Goal: Information Seeking & Learning: Check status

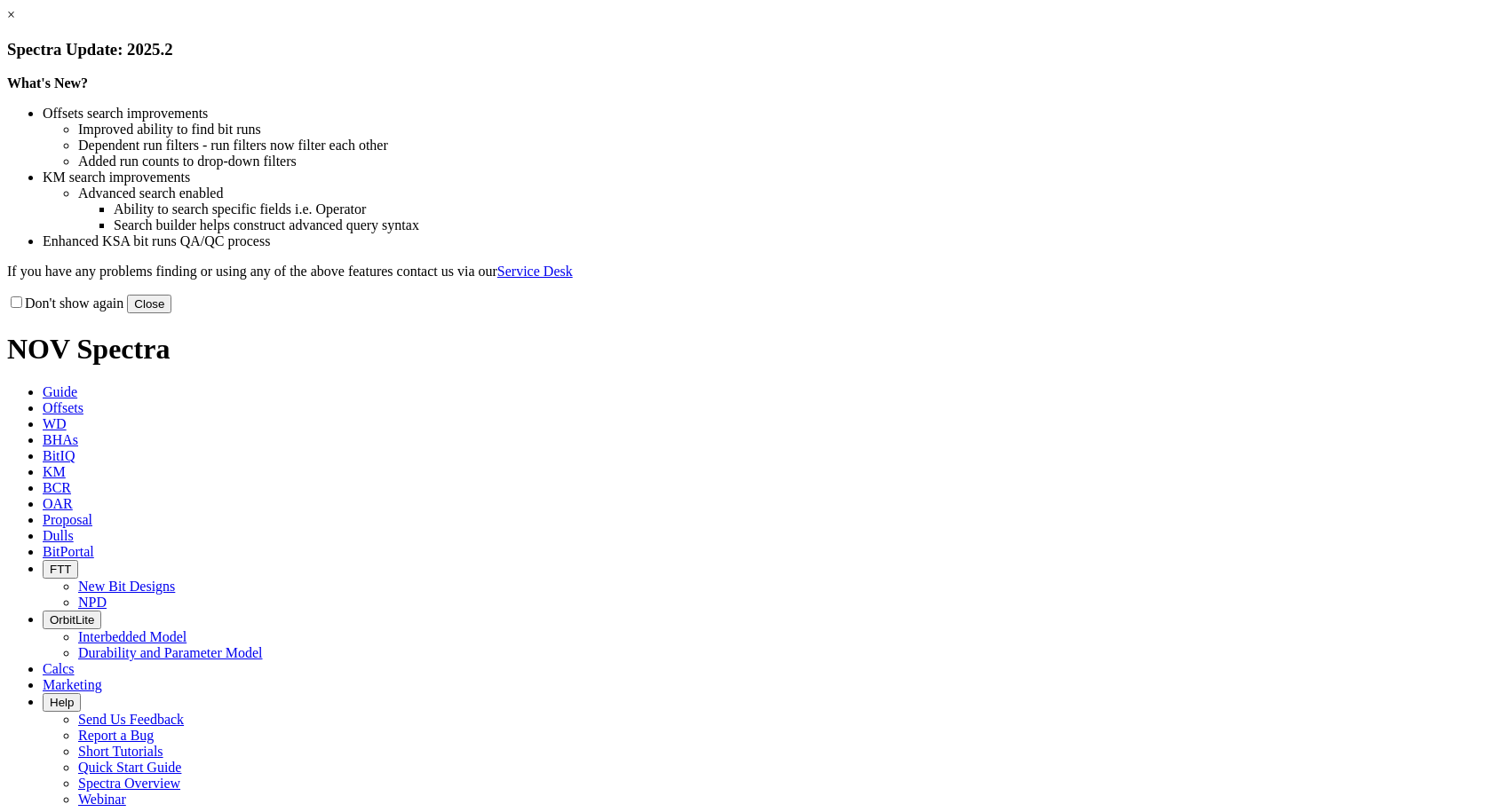
click at [172, 314] on button "Close" at bounding box center [149, 304] width 45 height 19
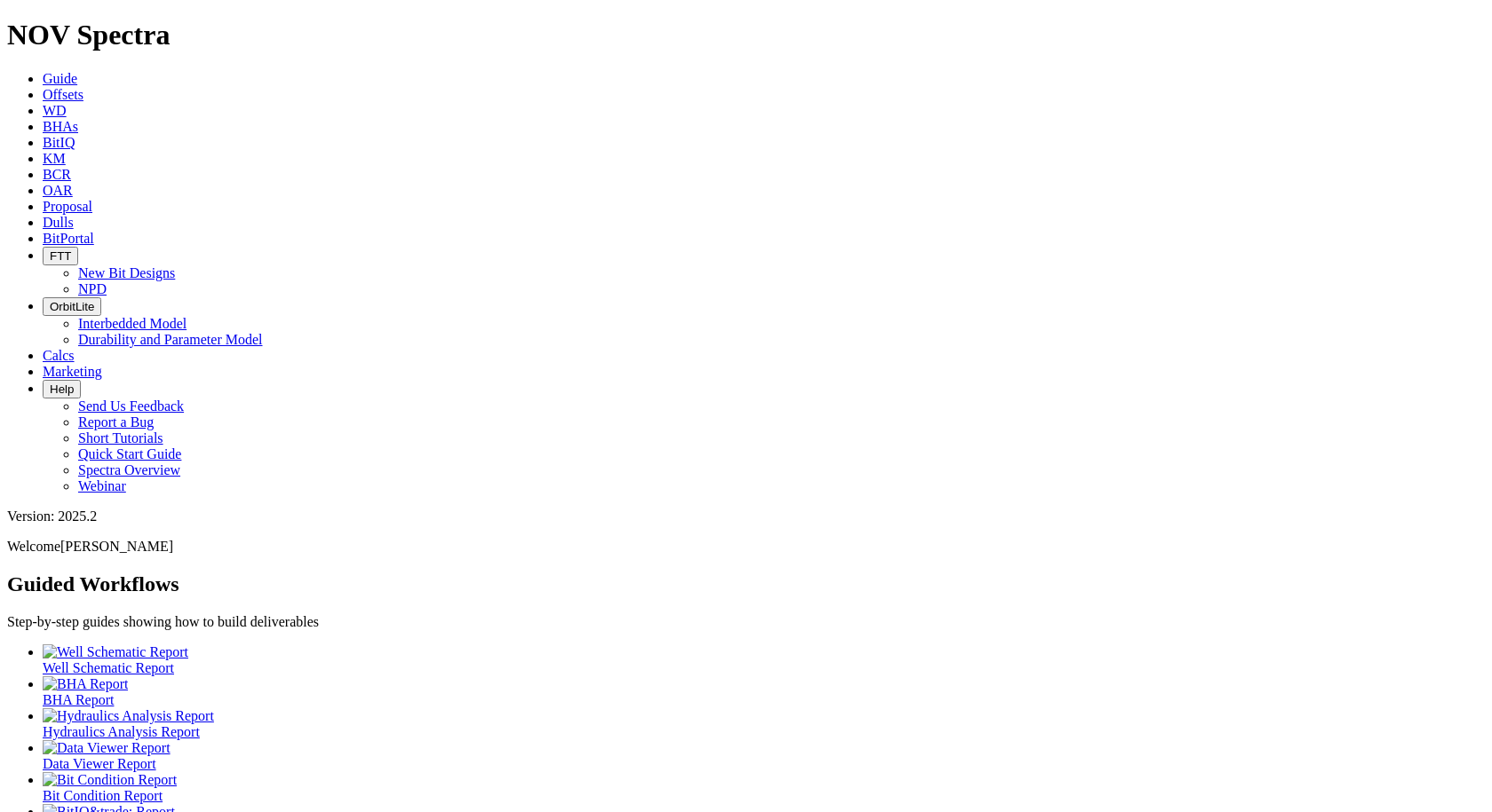
click at [73, 214] on span "Dulls" at bounding box center [58, 221] width 31 height 15
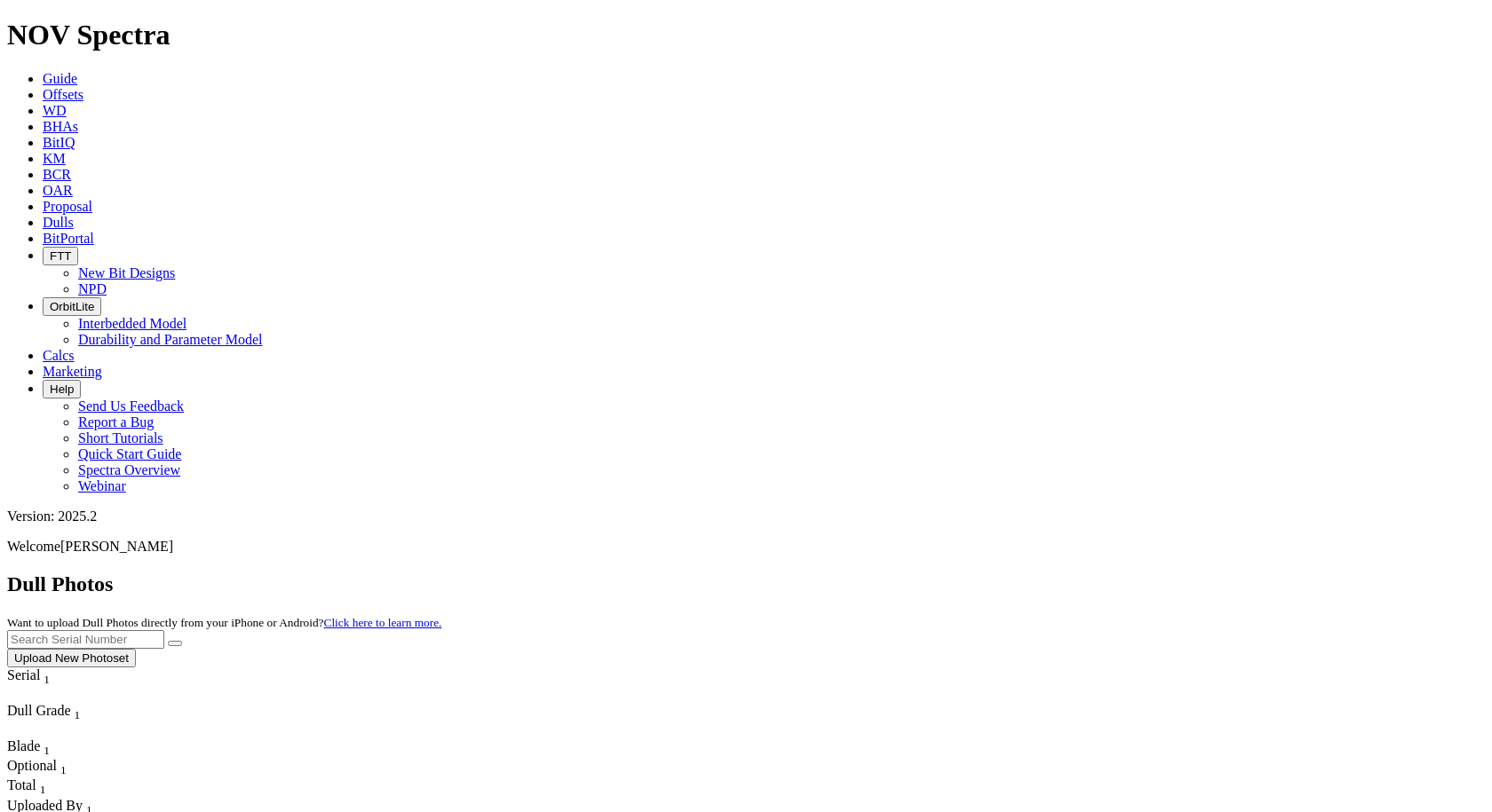
click at [164, 630] on input "text" at bounding box center [85, 639] width 157 height 19
click at [182, 641] on button "submit" at bounding box center [175, 643] width 14 height 5
drag, startPoint x: 1130, startPoint y: 77, endPoint x: 1036, endPoint y: 97, distance: 96.1
click at [1036, 573] on div "Dull Photos Want to upload Dull Photos directly from your iPhone or Android? Cl…" at bounding box center [746, 620] width 1477 height 95
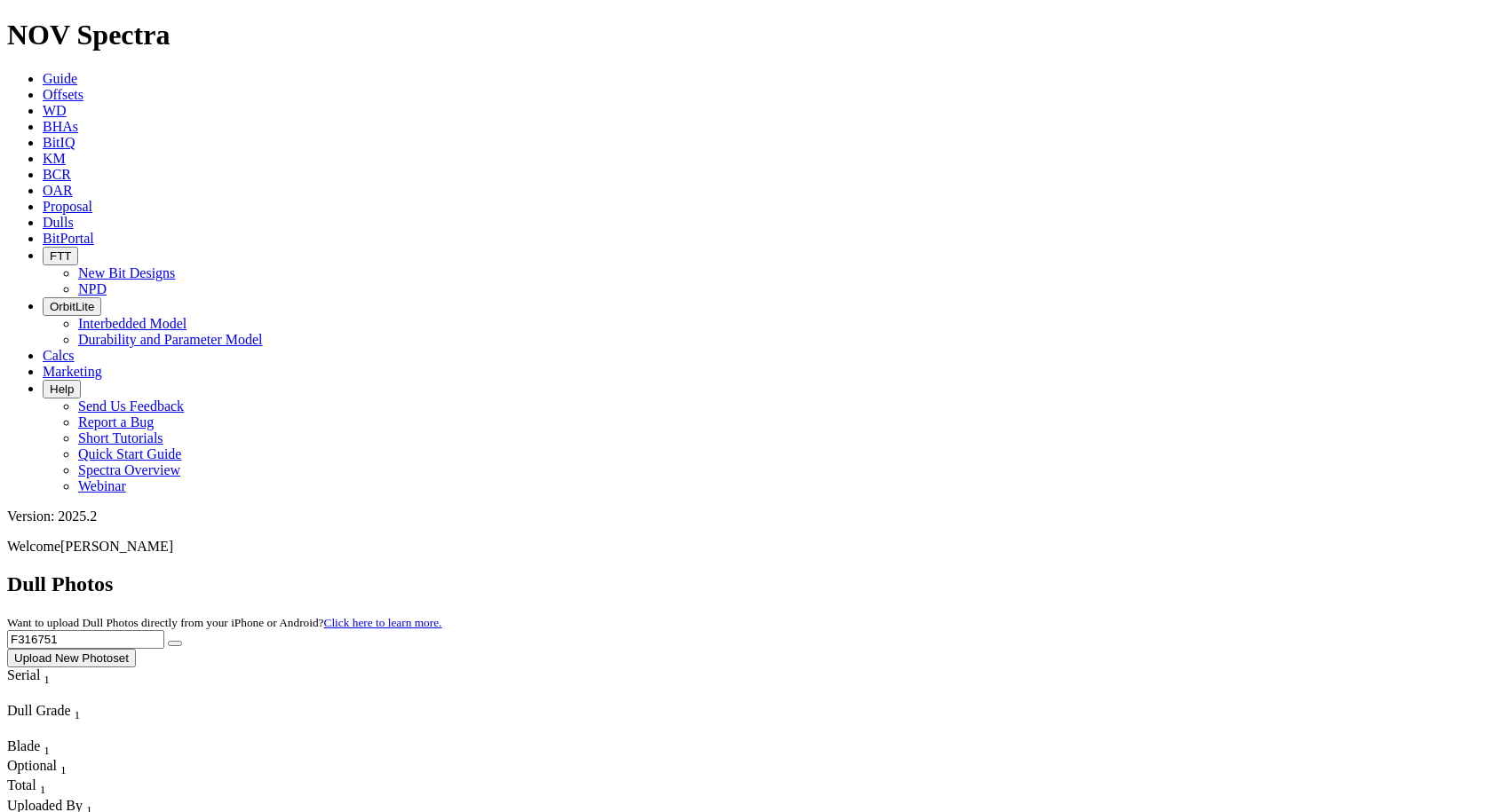
click at [182, 641] on button "submit" at bounding box center [175, 643] width 14 height 5
click at [164, 630] on input "F316751" at bounding box center [85, 639] width 157 height 19
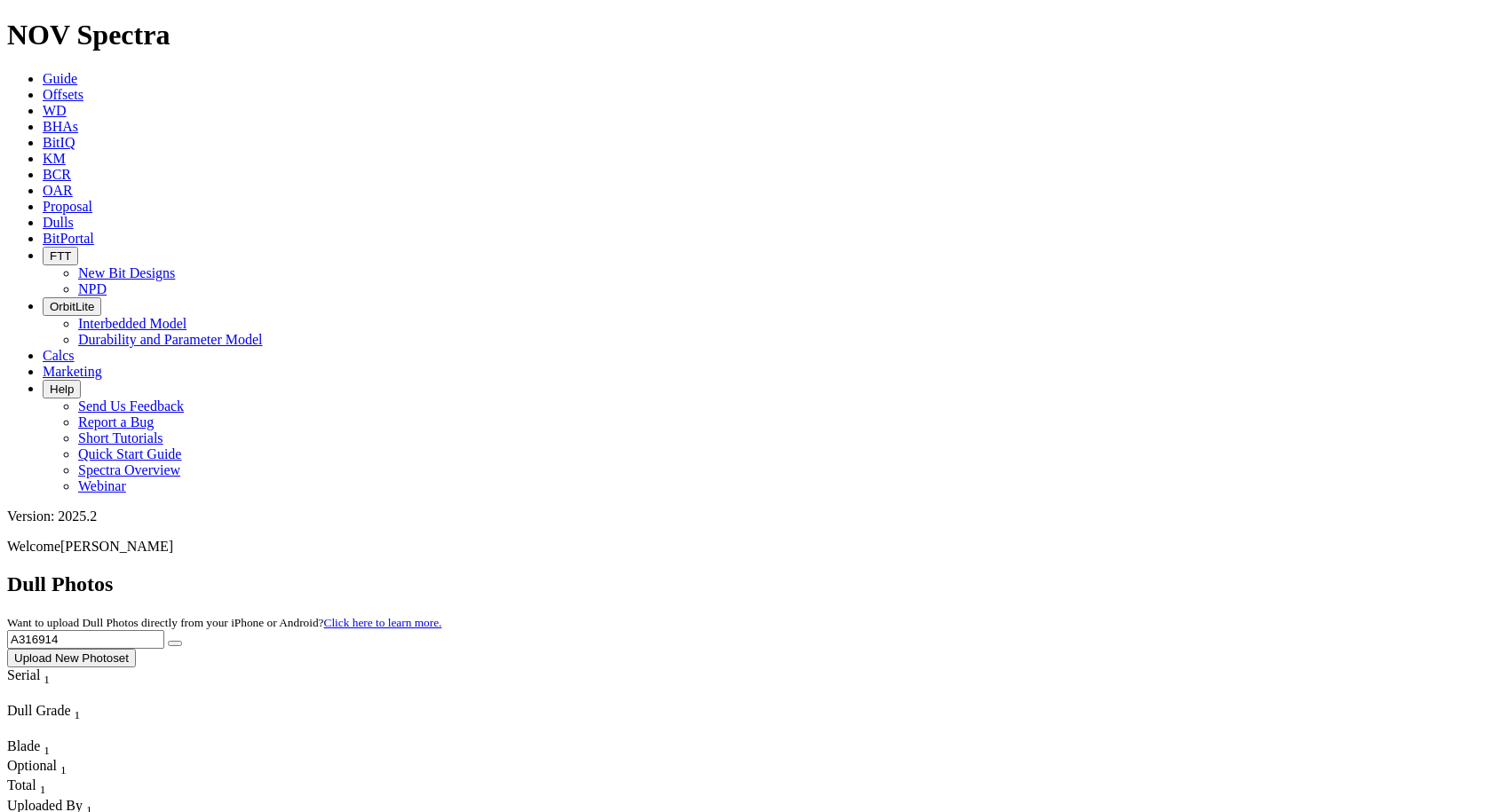
click at [182, 641] on button "submit" at bounding box center [175, 643] width 14 height 5
drag, startPoint x: 1136, startPoint y: 81, endPoint x: 1020, endPoint y: 87, distance: 116.2
click at [1020, 573] on div "Dull Photos Want to upload Dull Photos directly from your iPhone or Android? Cl…" at bounding box center [746, 620] width 1477 height 95
click at [168, 641] on button "submit" at bounding box center [175, 643] width 14 height 5
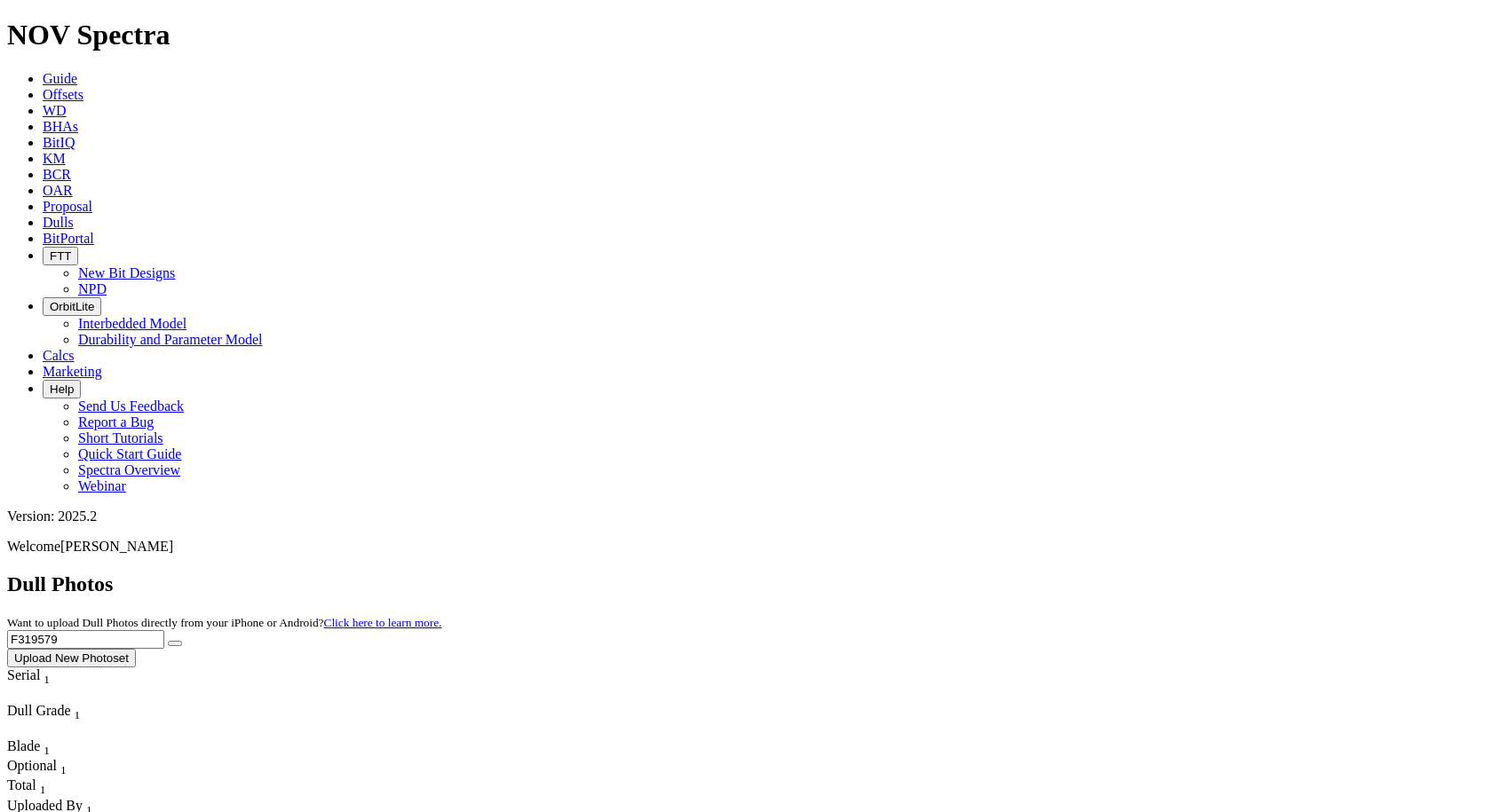
click at [164, 630] on input "F319579" at bounding box center [85, 639] width 157 height 19
type input "A317596"
click at [182, 641] on button "submit" at bounding box center [175, 643] width 14 height 5
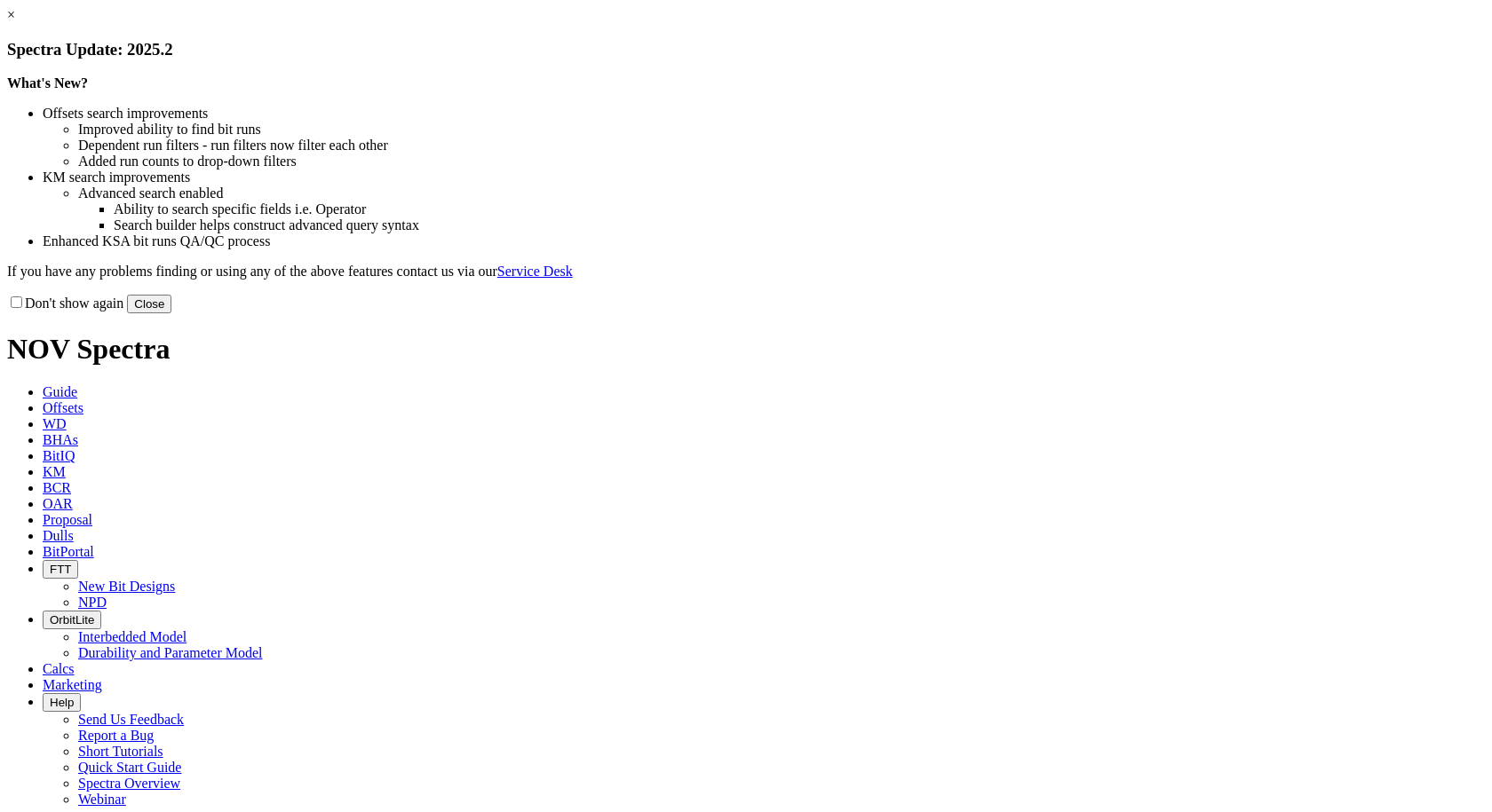
click at [172, 314] on button "Close" at bounding box center [149, 304] width 45 height 19
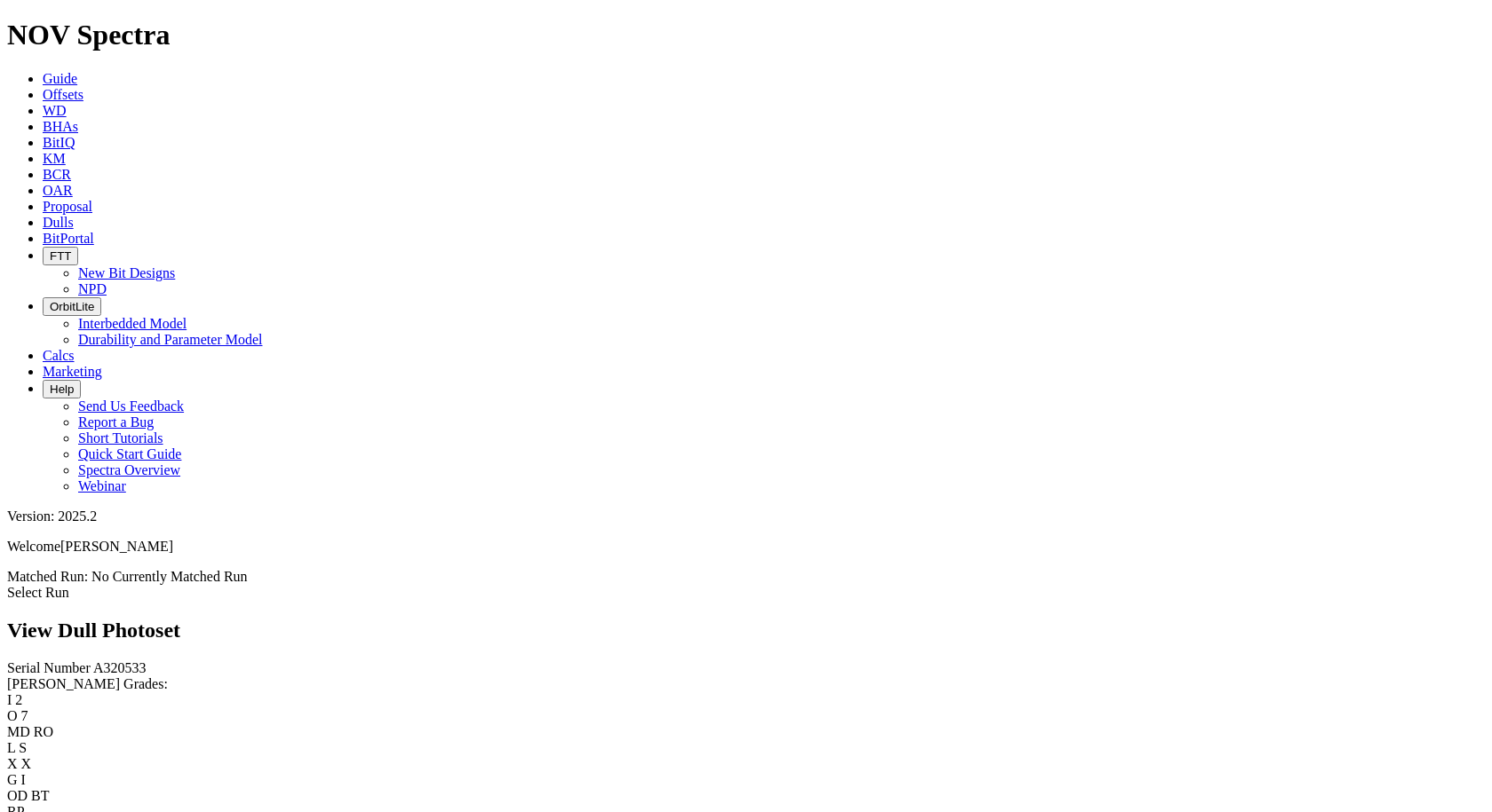
click at [69, 585] on link "Select Run" at bounding box center [38, 592] width 63 height 15
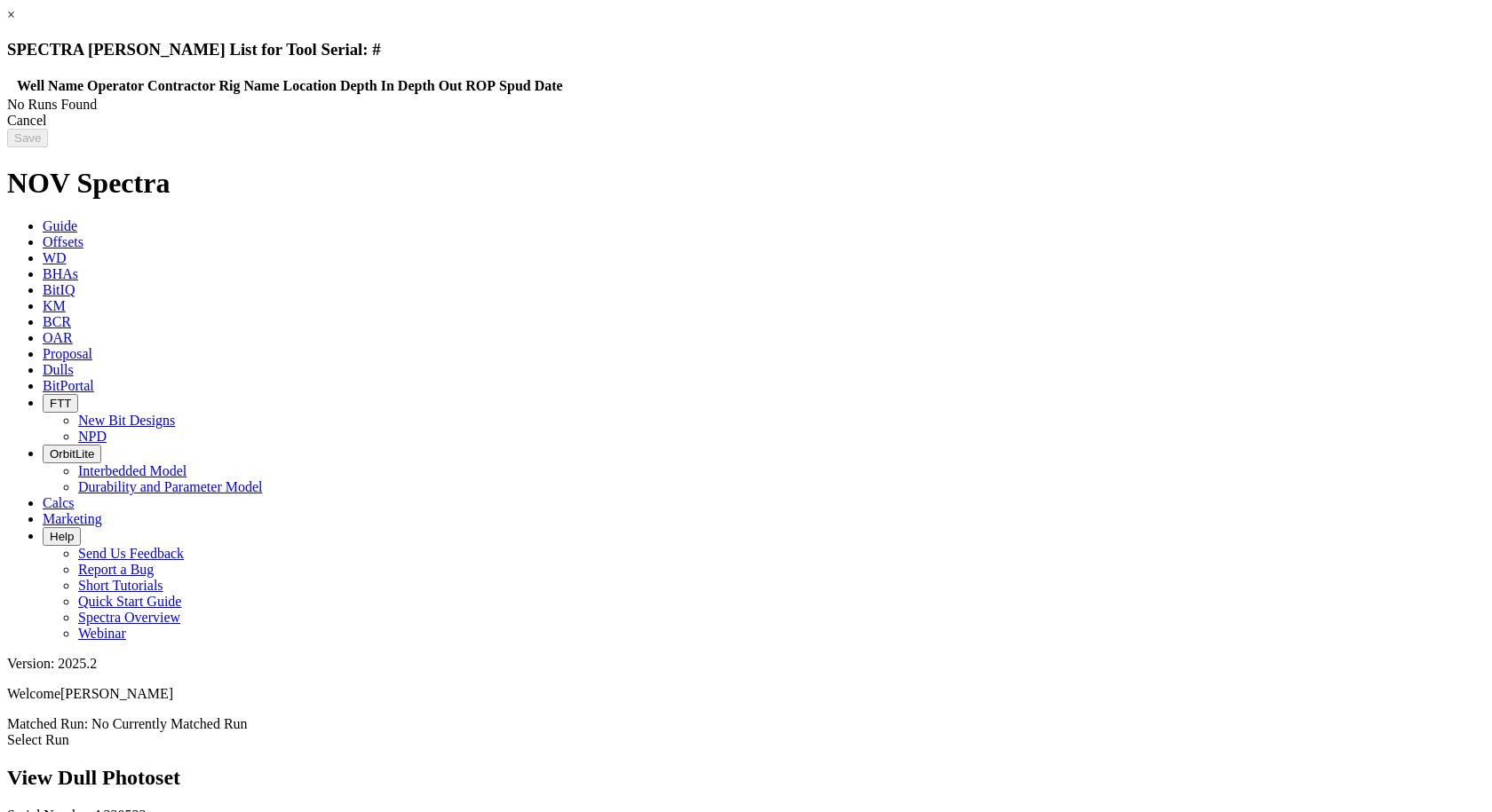
click at [1171, 129] on div "Cancel" at bounding box center [746, 121] width 1477 height 16
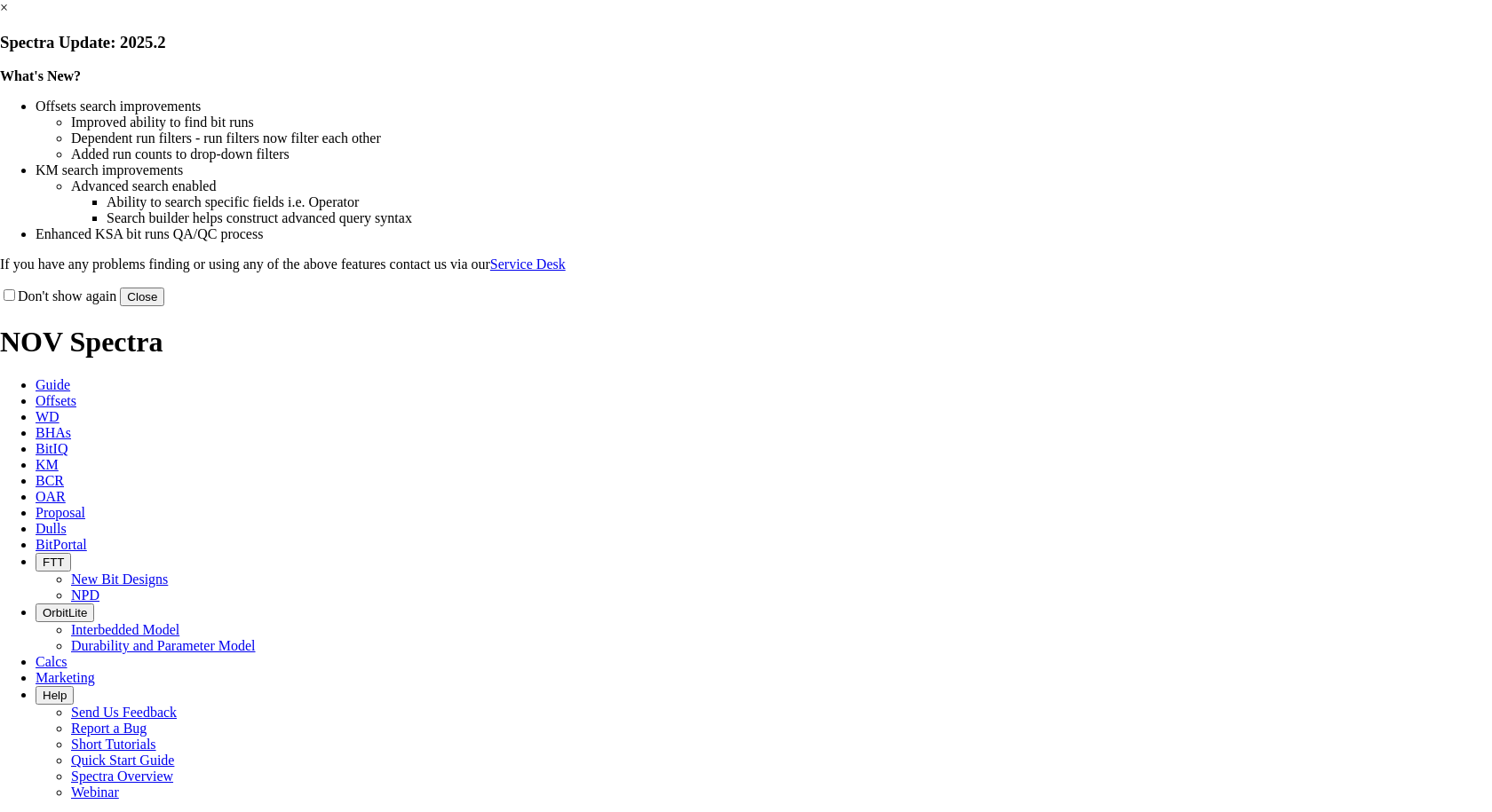
click at [15, 301] on input "Don't show again" at bounding box center [10, 296] width 12 height 12
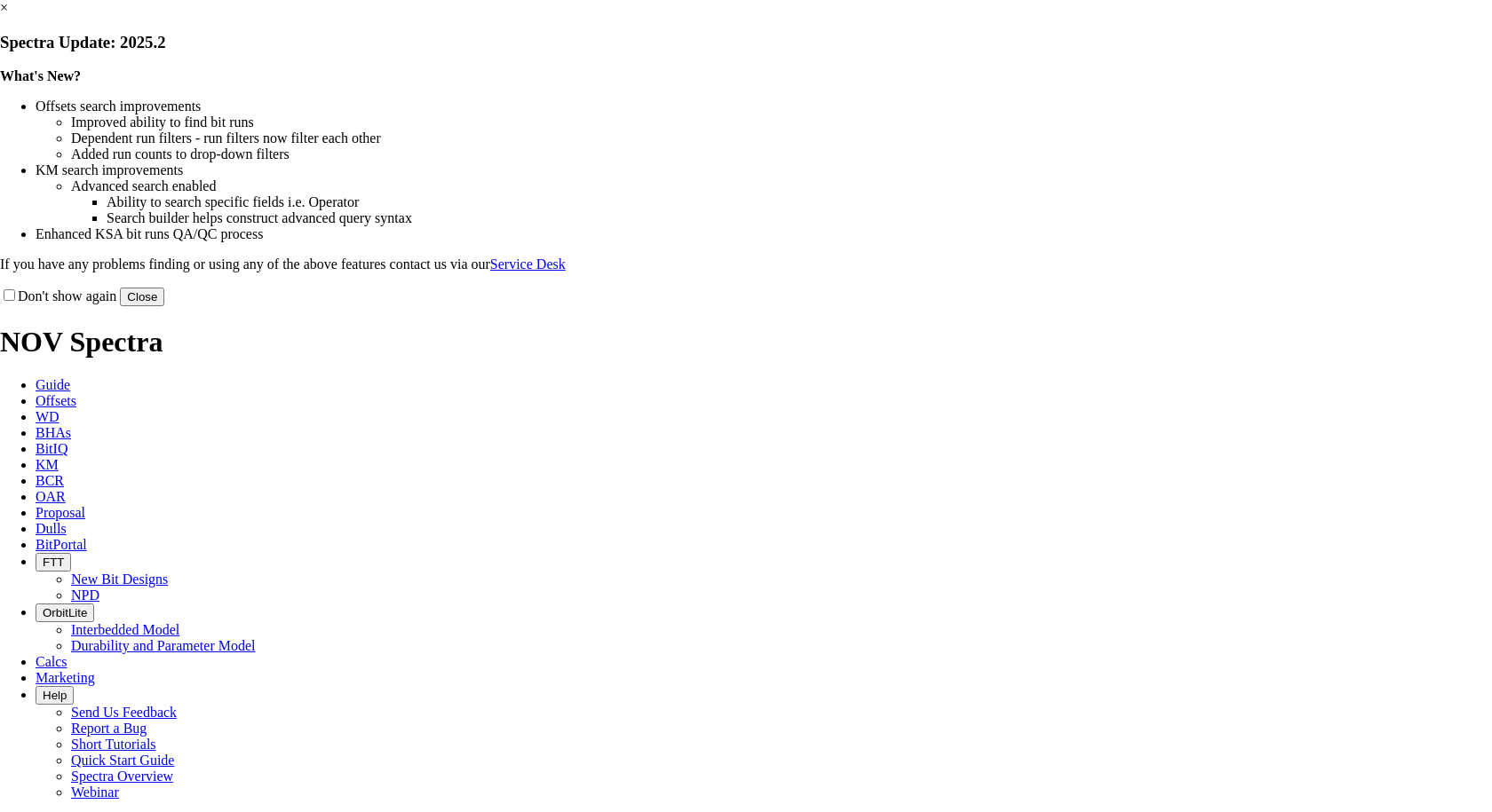
checkbox input "true"
click at [164, 307] on button "Close" at bounding box center [142, 297] width 45 height 19
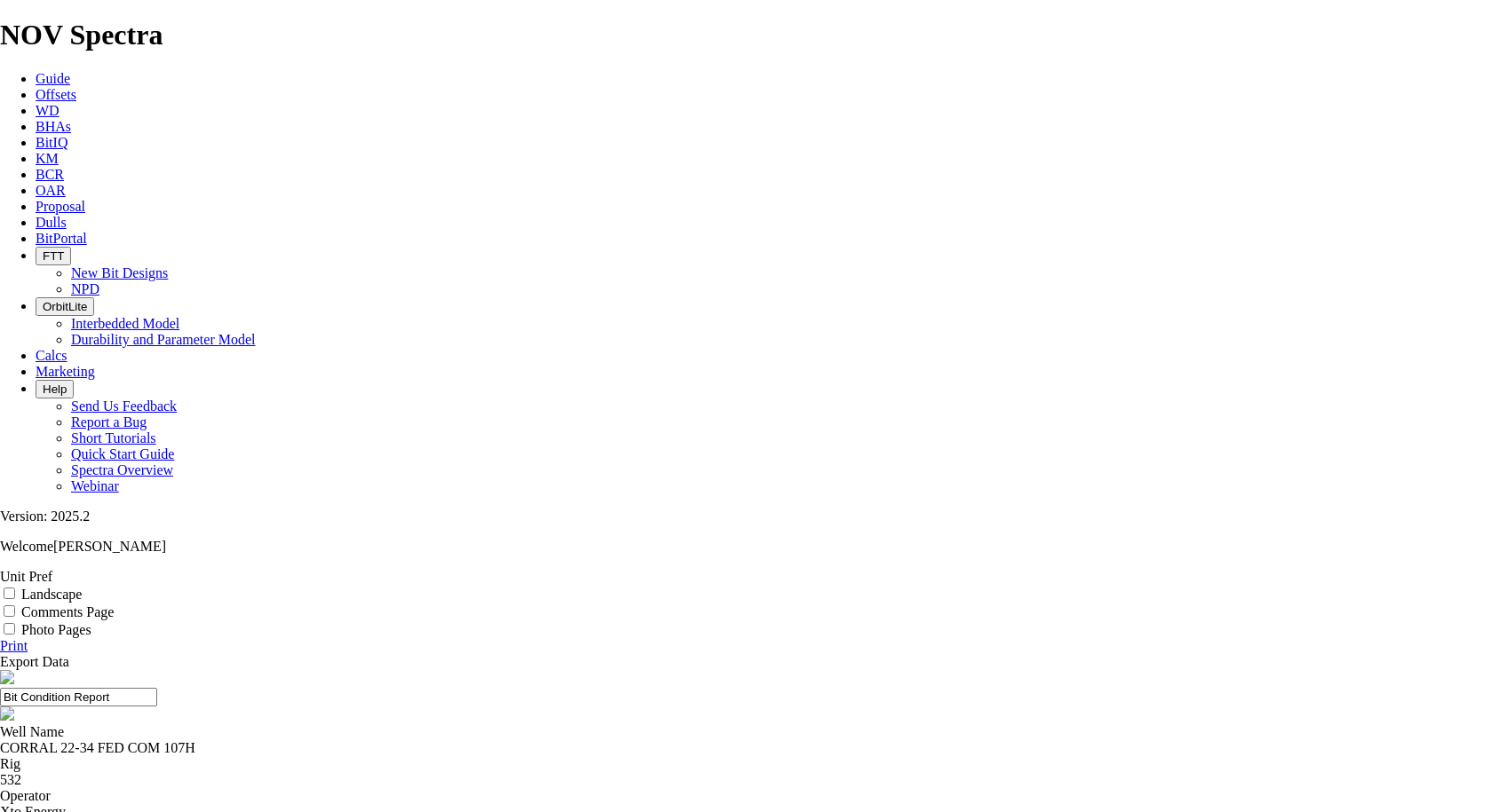
click at [15, 588] on input "Landscape" at bounding box center [10, 594] width 12 height 12
checkbox input "true"
click at [28, 638] on link "Print" at bounding box center [14, 645] width 28 height 15
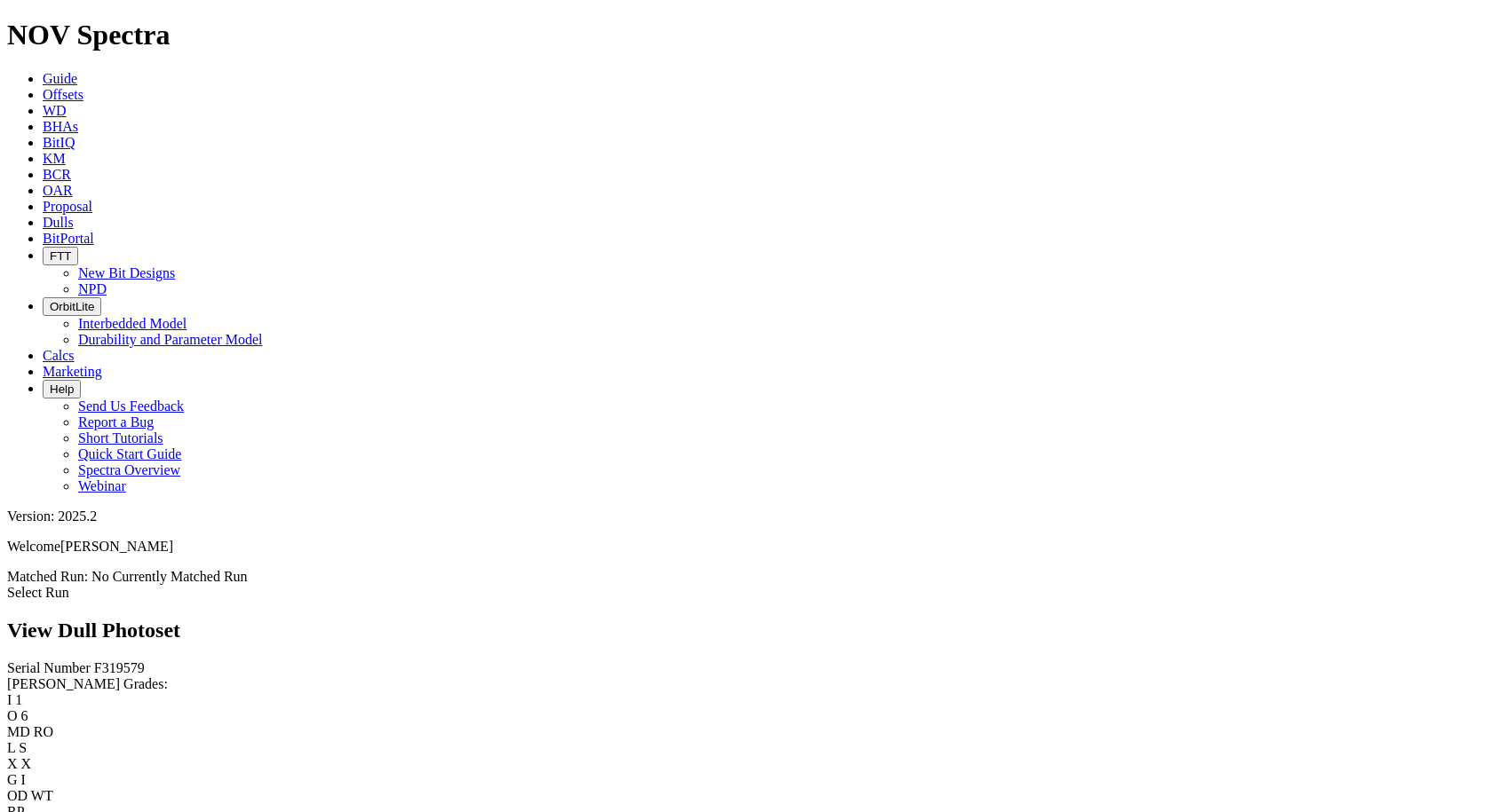
click at [69, 585] on link "Select Run" at bounding box center [38, 592] width 63 height 15
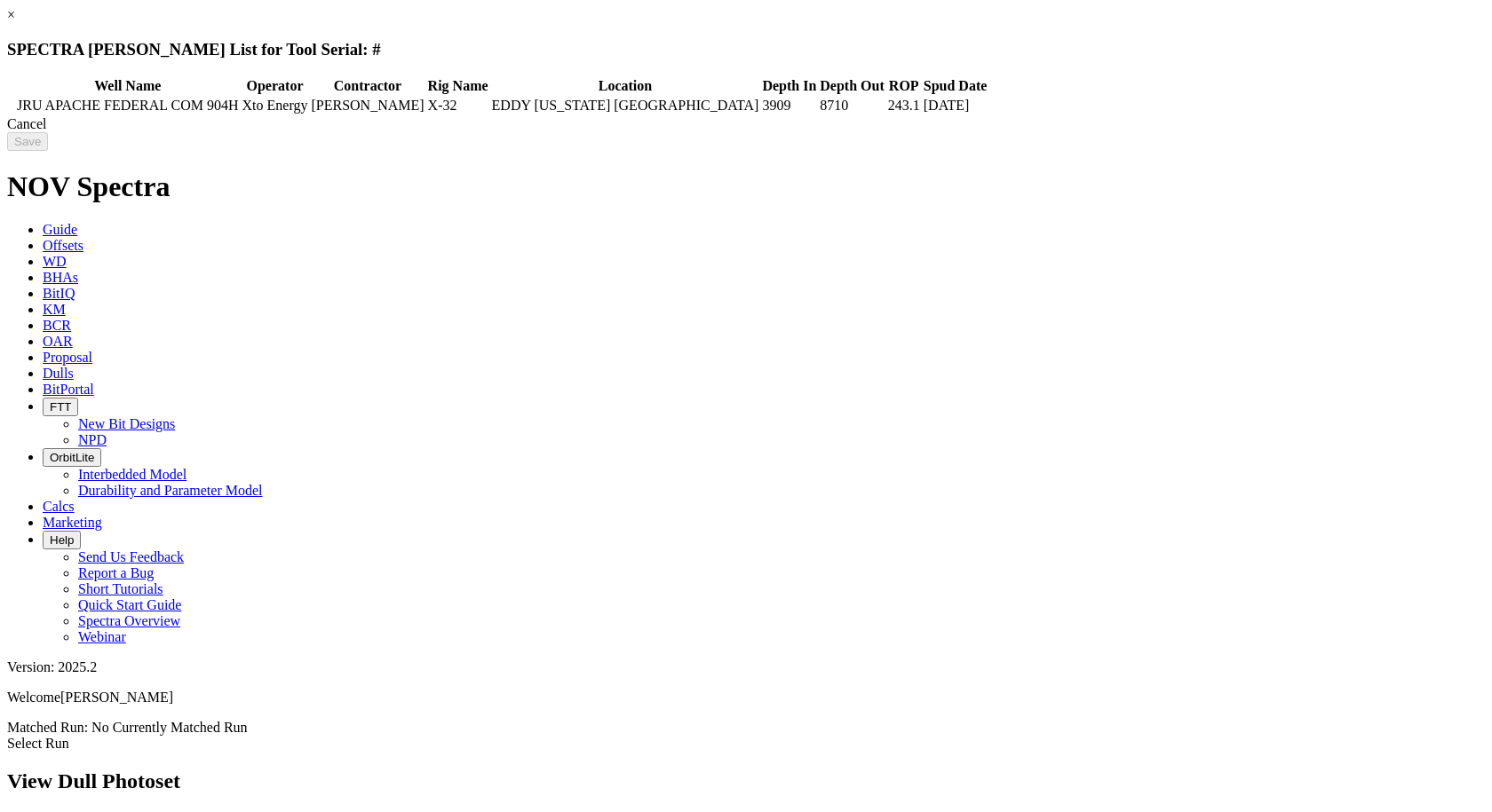
click at [14, 102] on td at bounding box center [11, 105] width 5 height 18
click at [48, 148] on input "Save" at bounding box center [27, 141] width 41 height 19
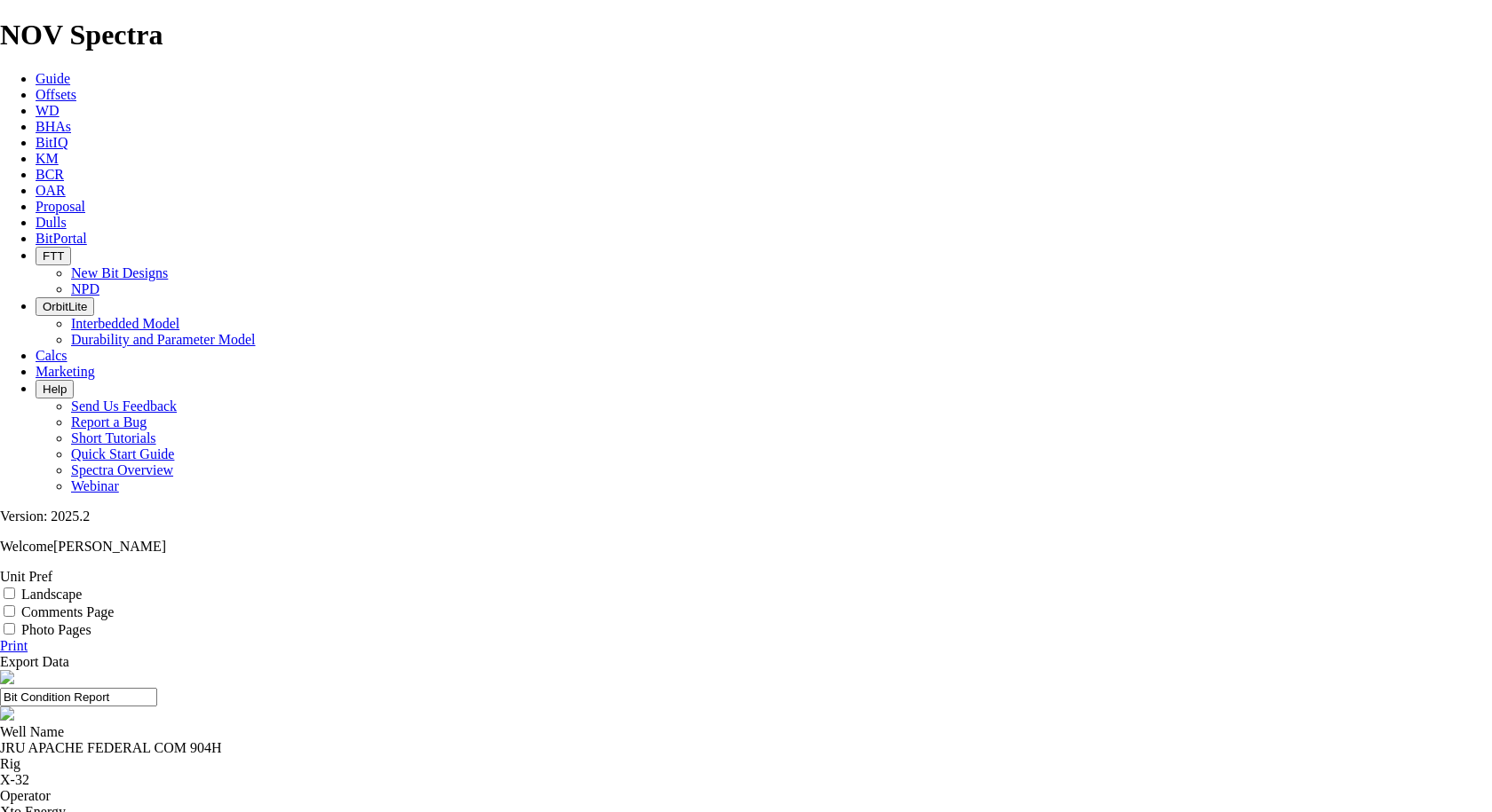
click at [15, 588] on input "Landscape" at bounding box center [10, 594] width 12 height 12
checkbox input "true"
click at [28, 638] on link "Print" at bounding box center [14, 645] width 28 height 15
